Goal: Navigation & Orientation: Find specific page/section

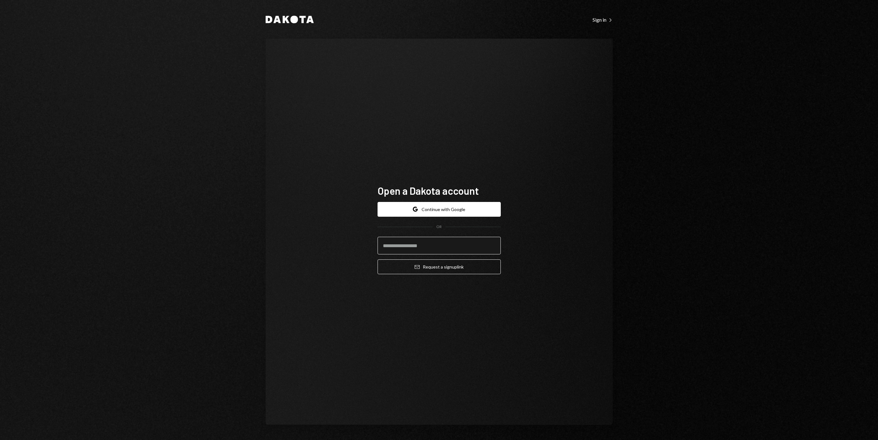
click at [440, 249] on input "email" at bounding box center [438, 246] width 123 height 18
click at [456, 245] on input "email" at bounding box center [438, 246] width 123 height 18
type input "**********"
click at [489, 268] on button "Email Request a sign up link" at bounding box center [438, 267] width 123 height 15
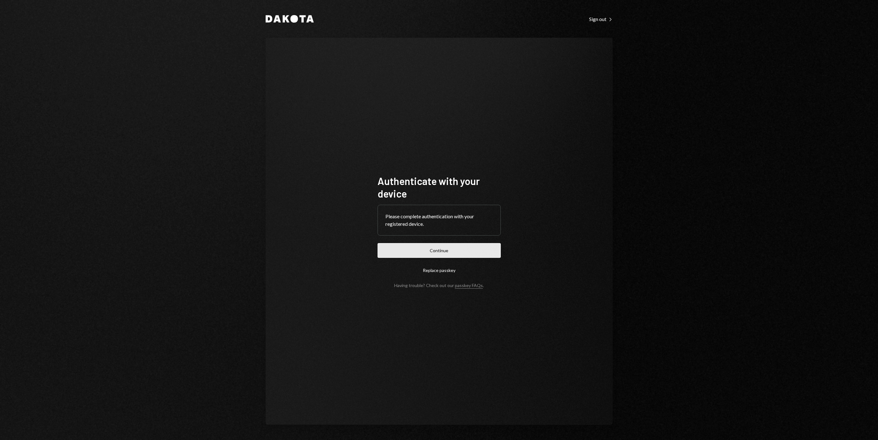
click at [473, 250] on button "Continue" at bounding box center [438, 250] width 123 height 15
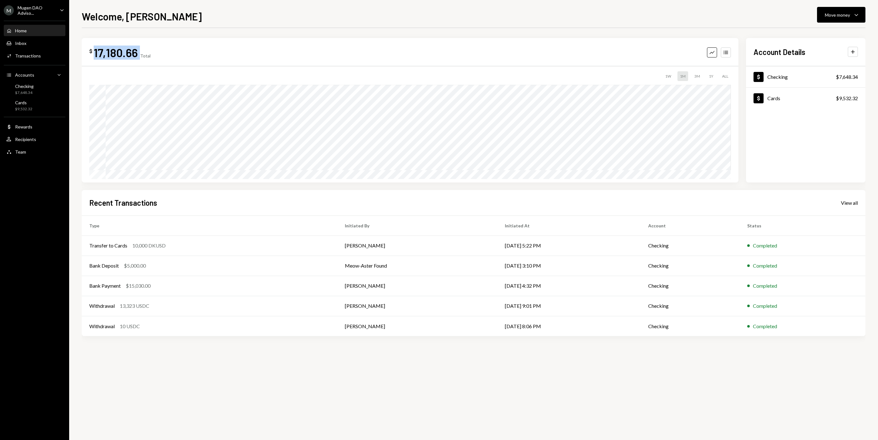
drag, startPoint x: 139, startPoint y: 54, endPoint x: 91, endPoint y: 54, distance: 47.4
click at [91, 54] on div "$ 17,180.66 Total" at bounding box center [119, 53] width 61 height 14
copy div "17,180.66"
click at [470, 409] on div "$ 17,180.66 Total Graph Accounts 1W 1M 3M 1Y ALL $41,488.51 Aug 29, 2025 Accoun…" at bounding box center [473, 234] width 783 height 412
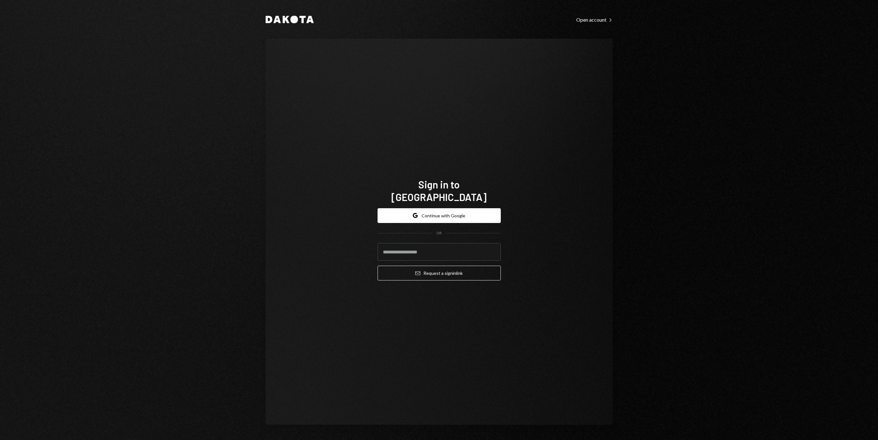
click at [470, 243] on input "email" at bounding box center [438, 252] width 123 height 18
type input "**********"
click at [443, 269] on button "Email Request a sign in link" at bounding box center [438, 273] width 123 height 15
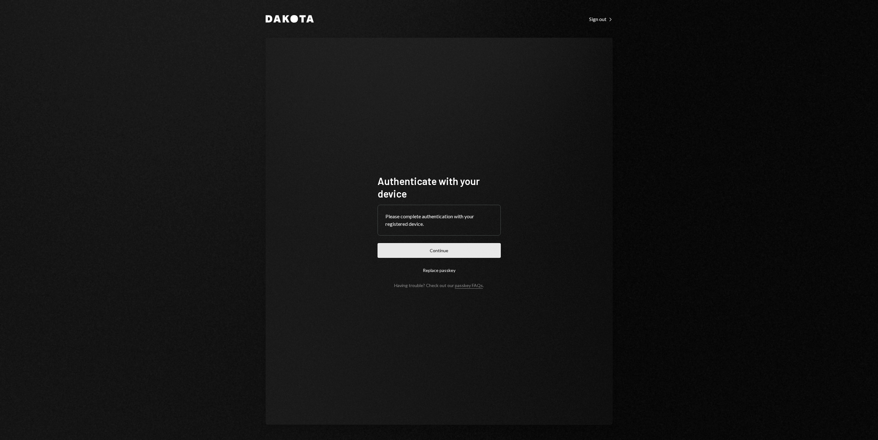
click at [477, 255] on button "Continue" at bounding box center [438, 250] width 123 height 15
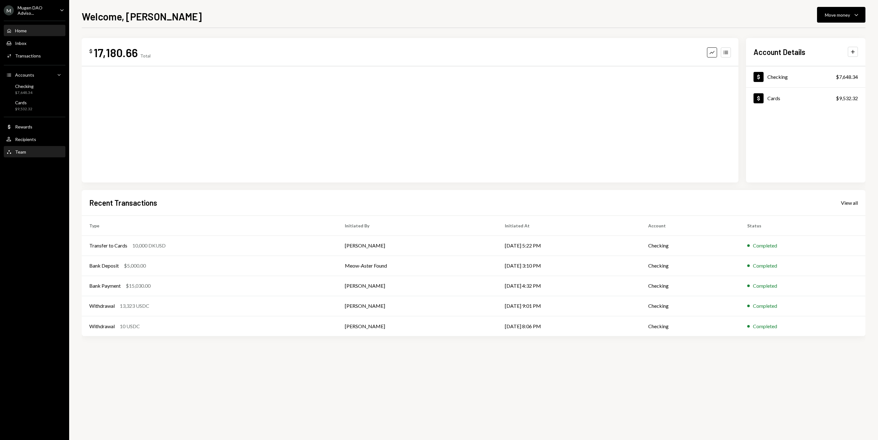
click at [28, 149] on div "Team Team" at bounding box center [34, 152] width 57 height 6
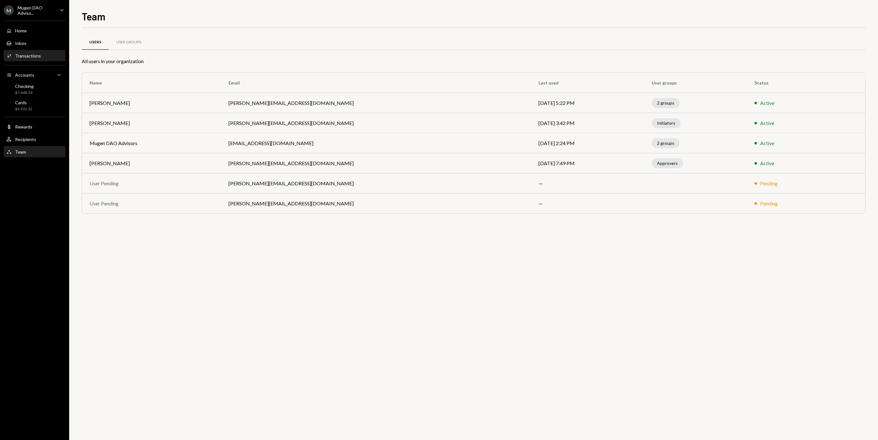
click at [30, 55] on div "Transactions" at bounding box center [28, 55] width 26 height 5
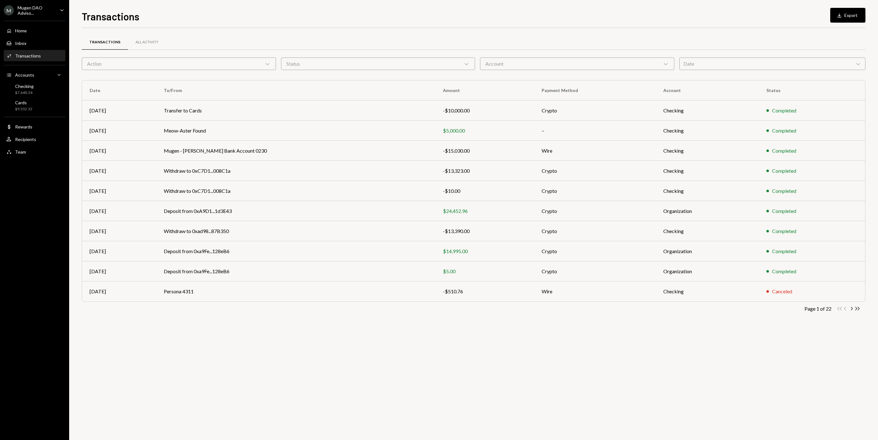
click at [214, 66] on div "Action Chevron Down" at bounding box center [179, 63] width 194 height 13
click at [136, 43] on div "All Activity" at bounding box center [146, 42] width 23 height 5
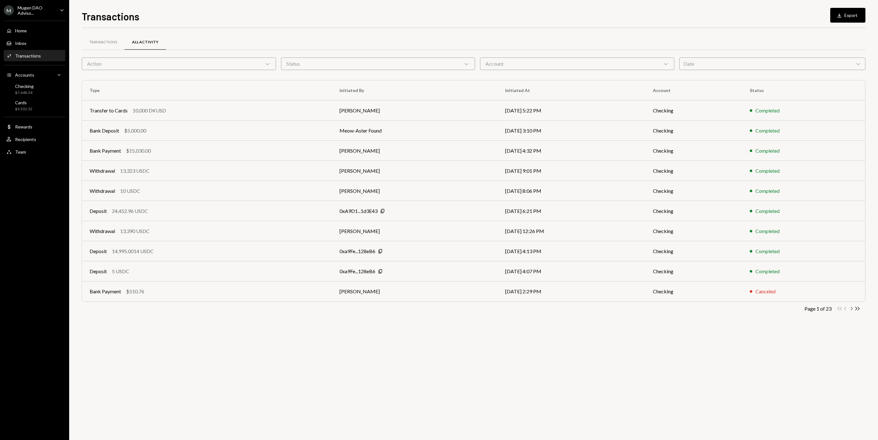
click at [851, 307] on icon "Chevron Right" at bounding box center [851, 309] width 6 height 6
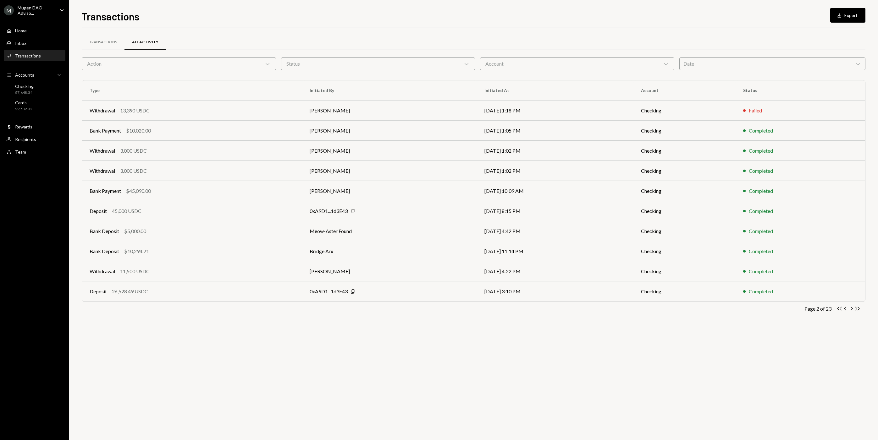
click at [851, 307] on icon "Chevron Right" at bounding box center [851, 309] width 6 height 6
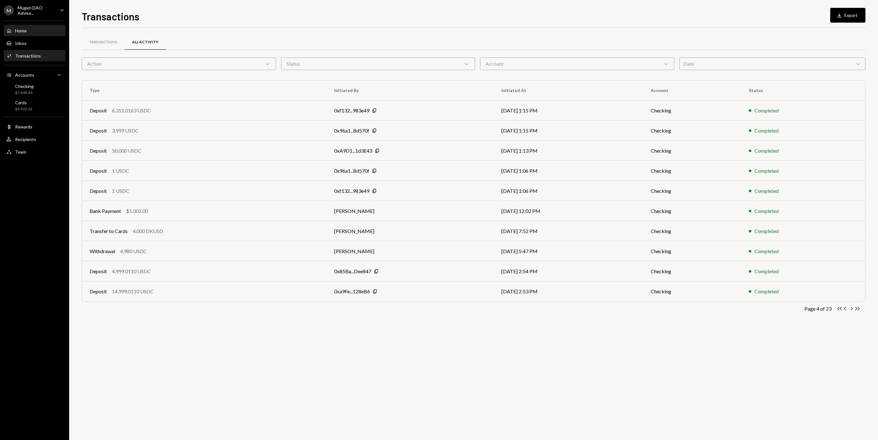
click at [39, 28] on div "Home Home" at bounding box center [34, 31] width 57 height 6
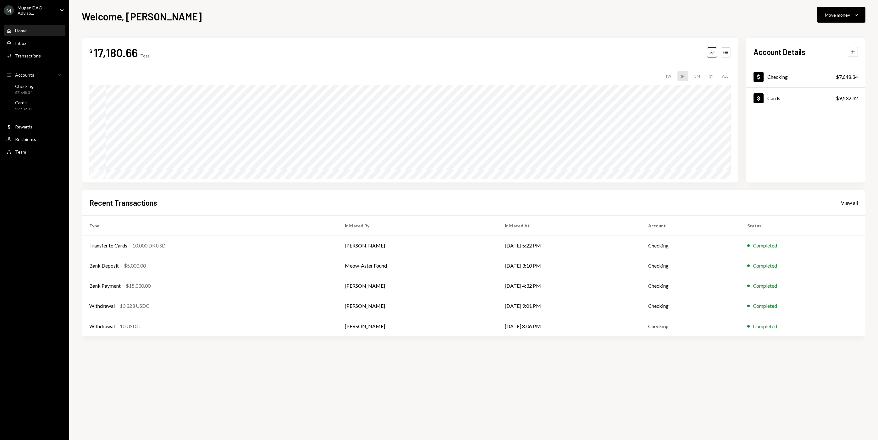
click at [52, 10] on div "Mugen DAO Adviso..." at bounding box center [36, 10] width 37 height 11
click at [22, 216] on div "M Mugen DAO Adviso... Caret Down Home Home Inbox Inbox Activities Transactions …" at bounding box center [34, 220] width 69 height 440
click at [37, 148] on div "Team Team" at bounding box center [34, 152] width 57 height 11
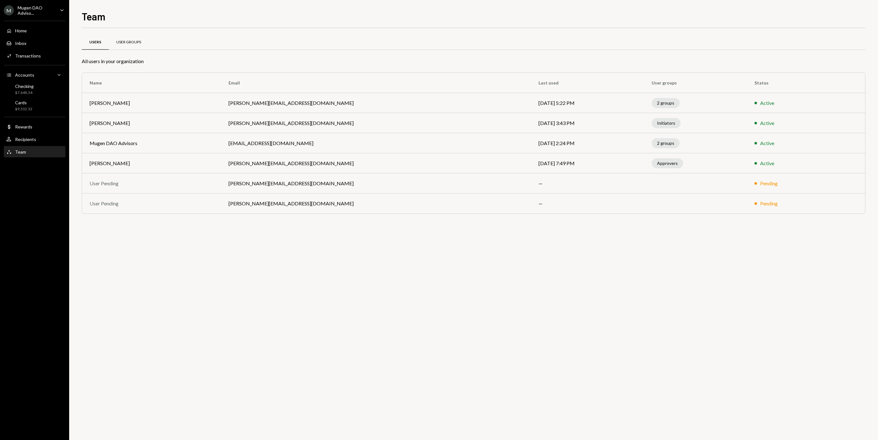
click at [124, 40] on div "User Groups" at bounding box center [128, 42] width 25 height 5
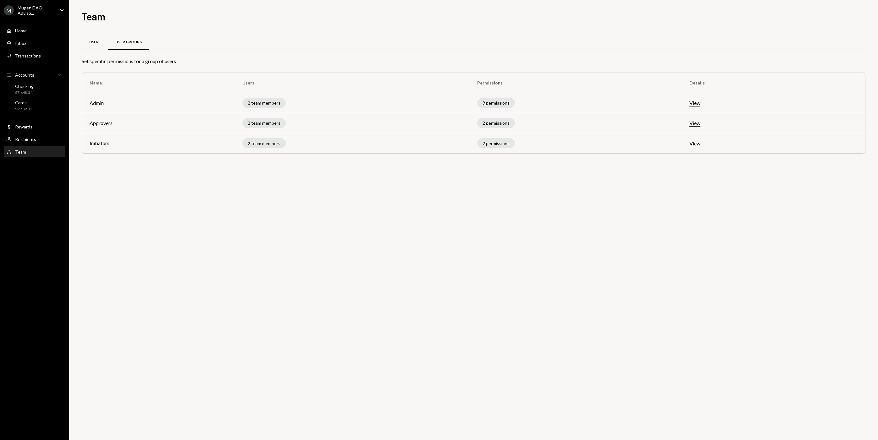
click at [91, 41] on div "Users" at bounding box center [94, 42] width 11 height 5
